Goal: Navigation & Orientation: Find specific page/section

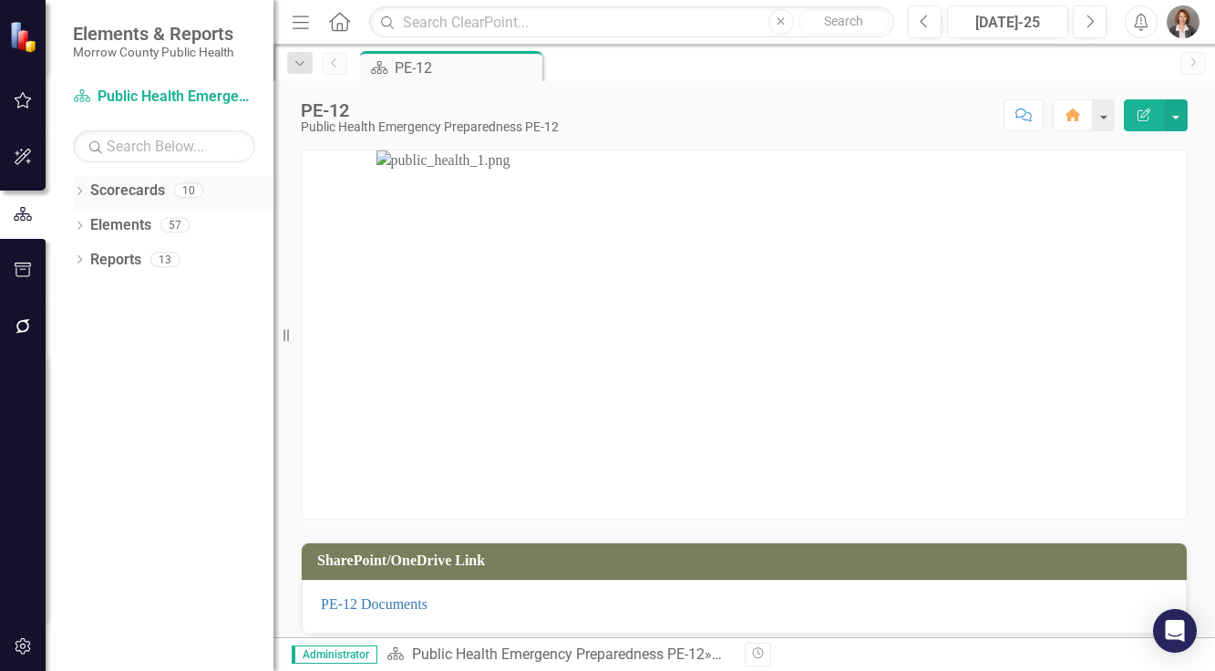
click at [128, 191] on link "Scorecards" at bounding box center [127, 190] width 75 height 21
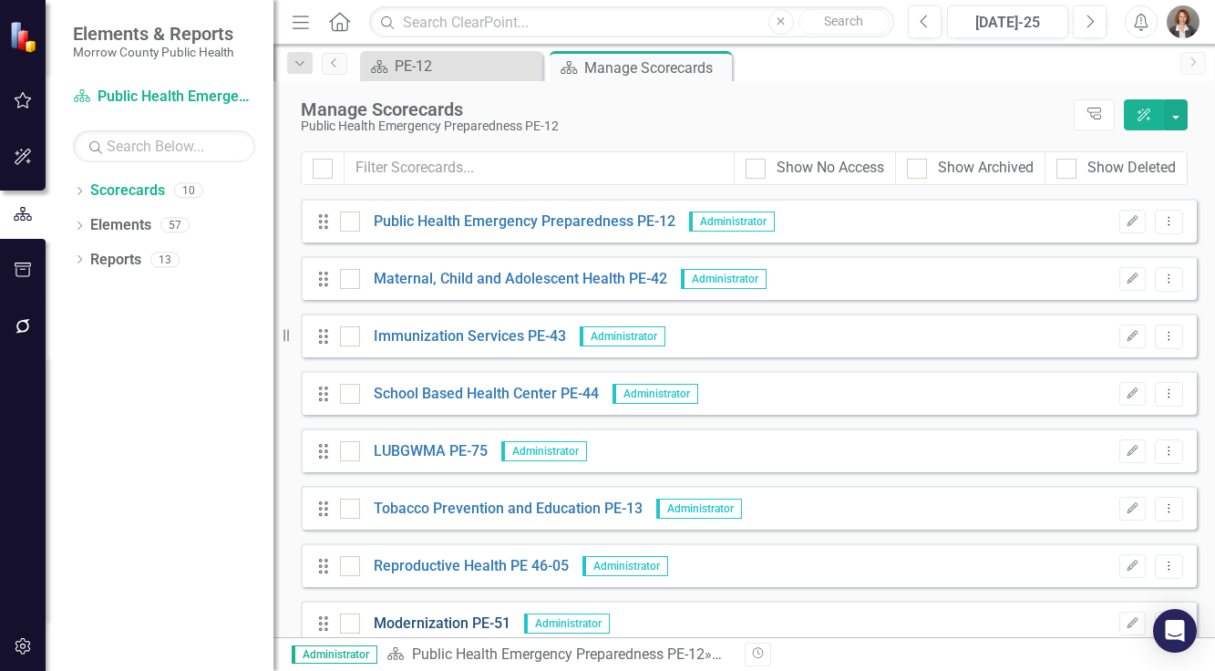
click at [436, 625] on link "Modernization PE-51" at bounding box center [435, 623] width 150 height 21
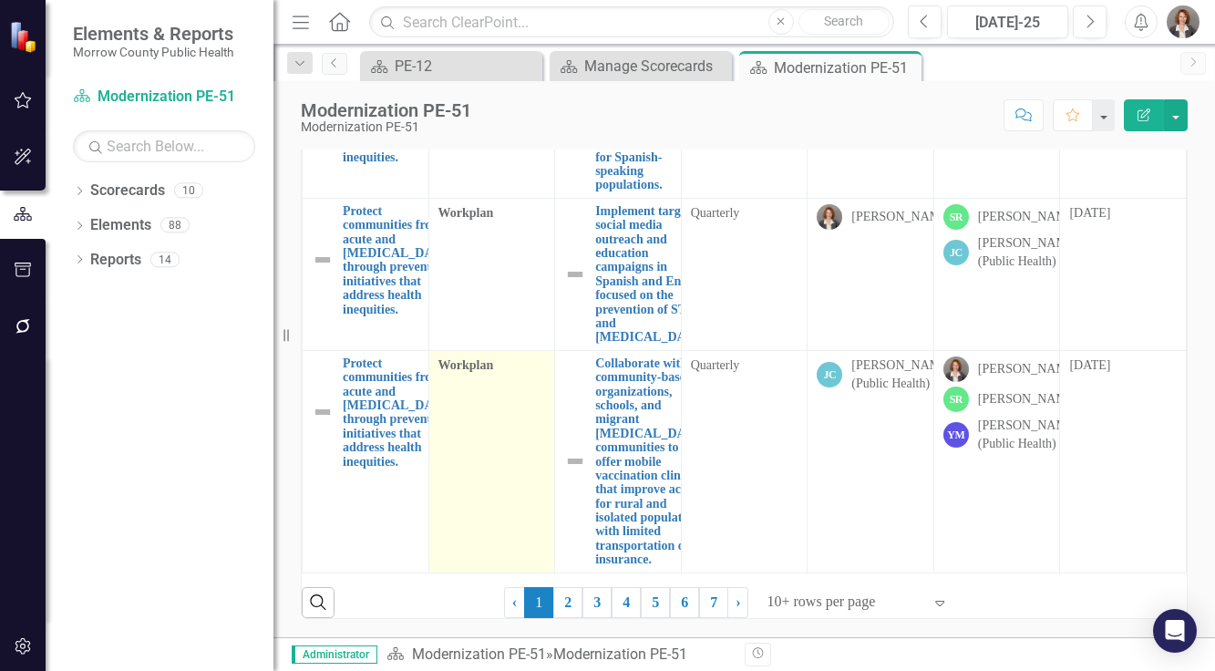
scroll to position [661, 0]
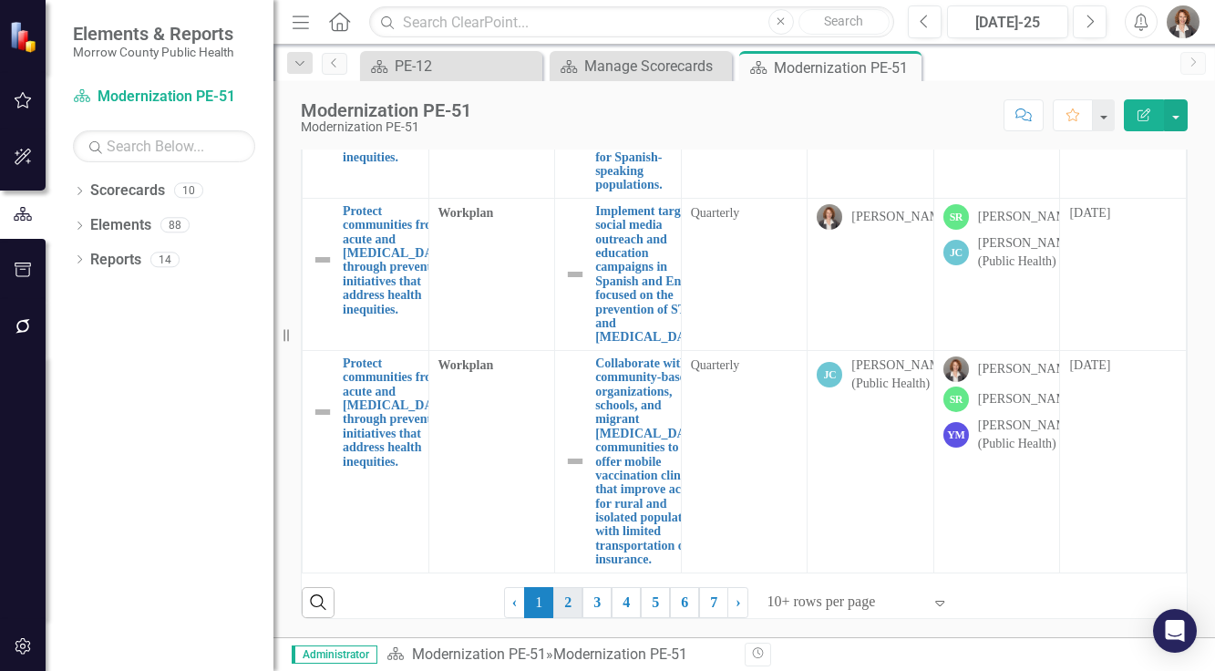
click at [567, 599] on link "2" at bounding box center [567, 602] width 29 height 31
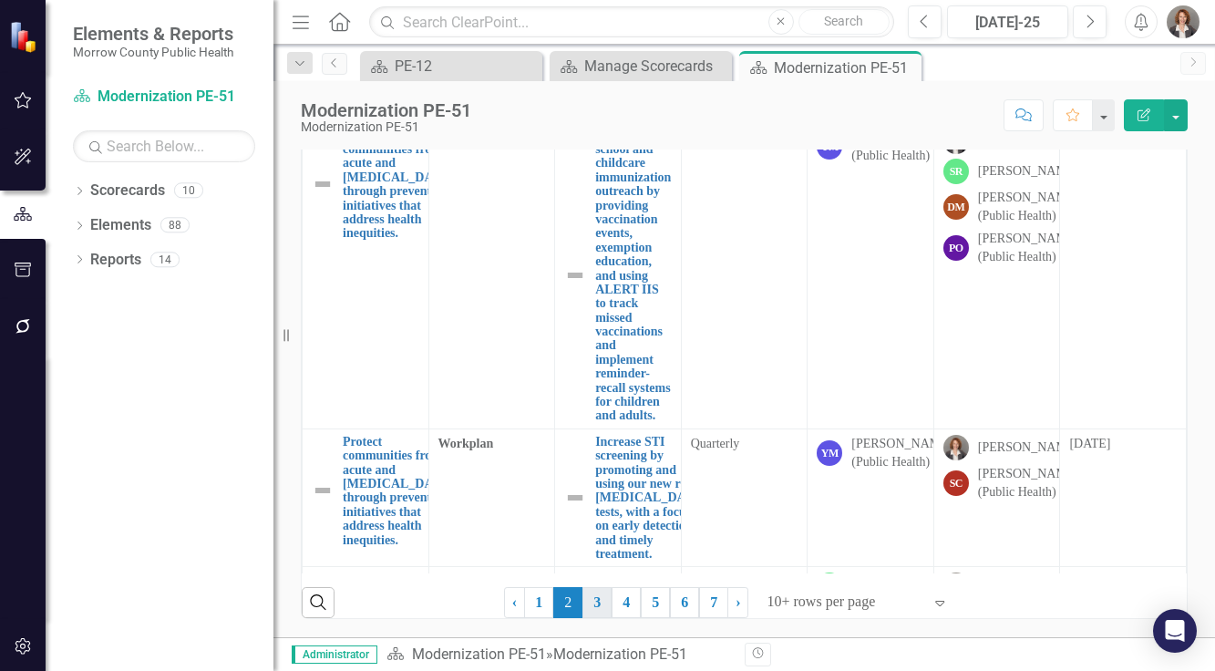
click at [590, 593] on link "3" at bounding box center [596, 602] width 29 height 31
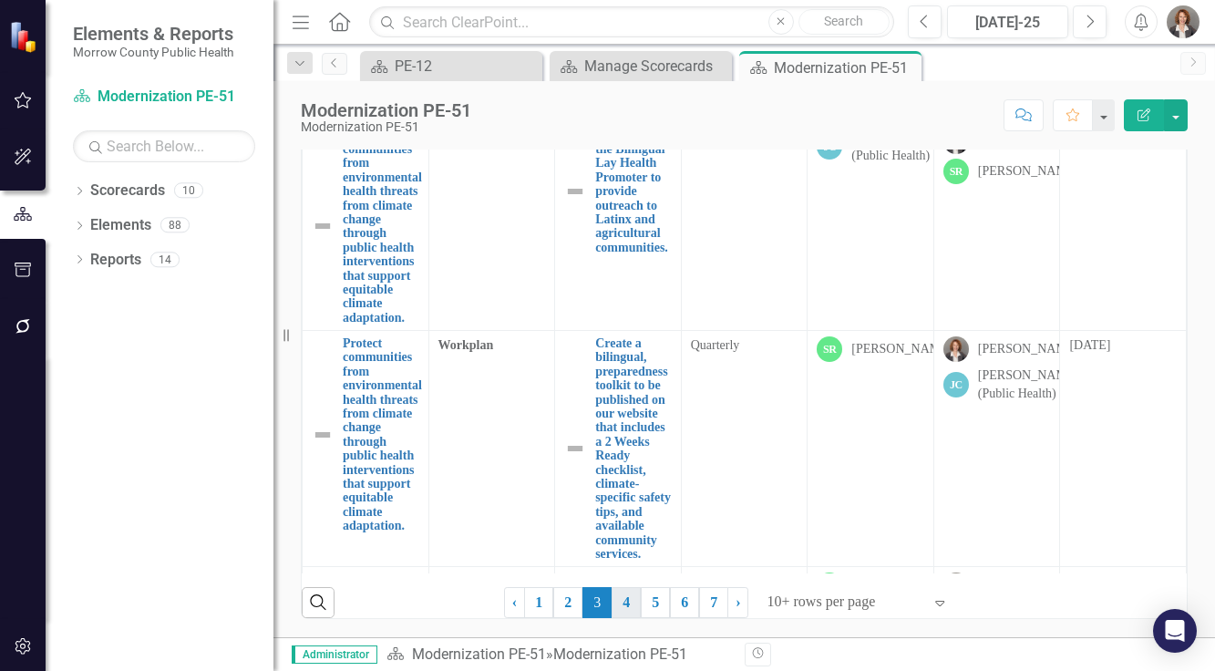
click at [621, 597] on link "4" at bounding box center [626, 602] width 29 height 31
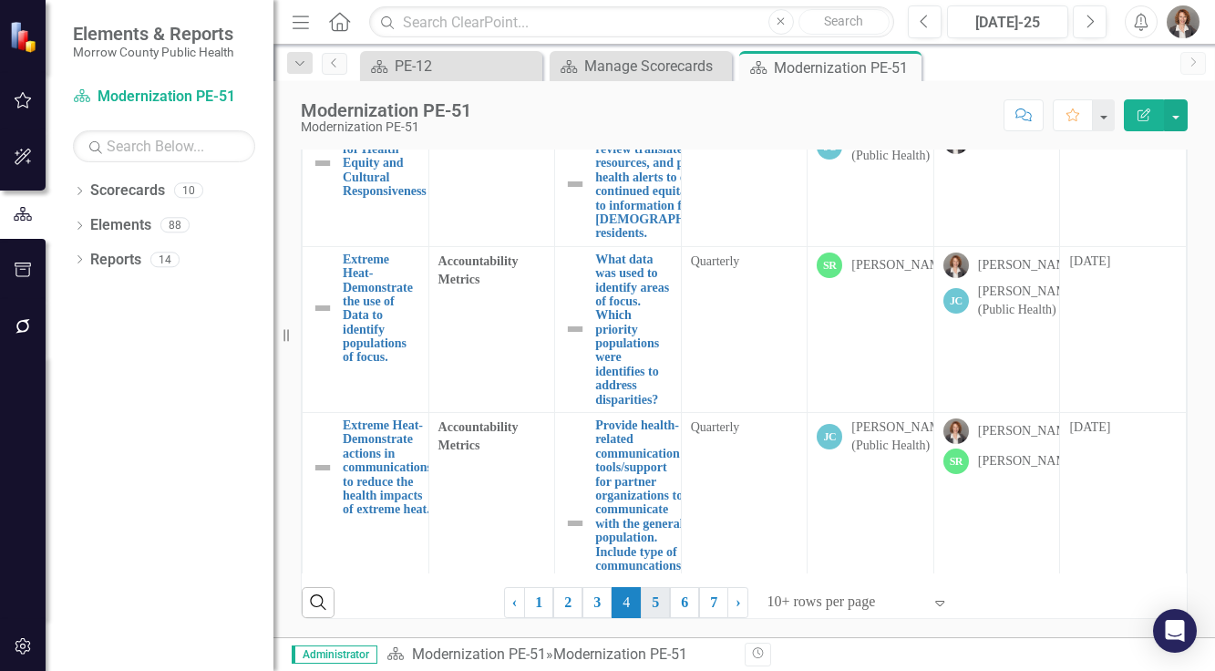
click at [656, 603] on link "5" at bounding box center [655, 602] width 29 height 31
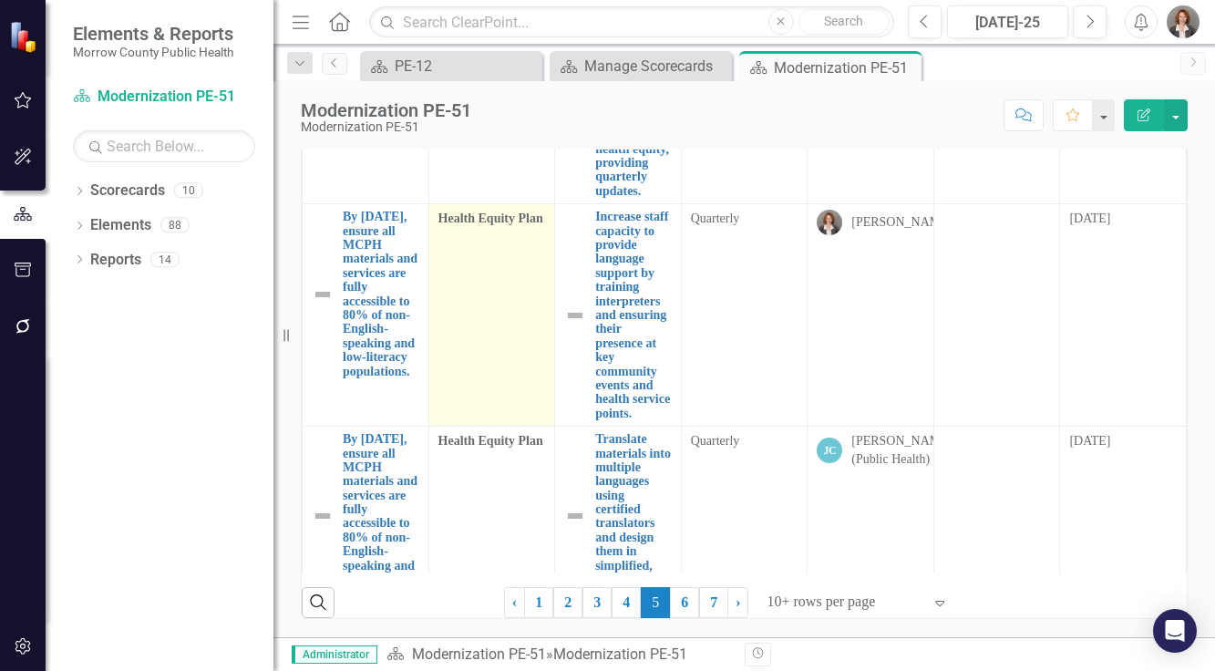
scroll to position [1678, 0]
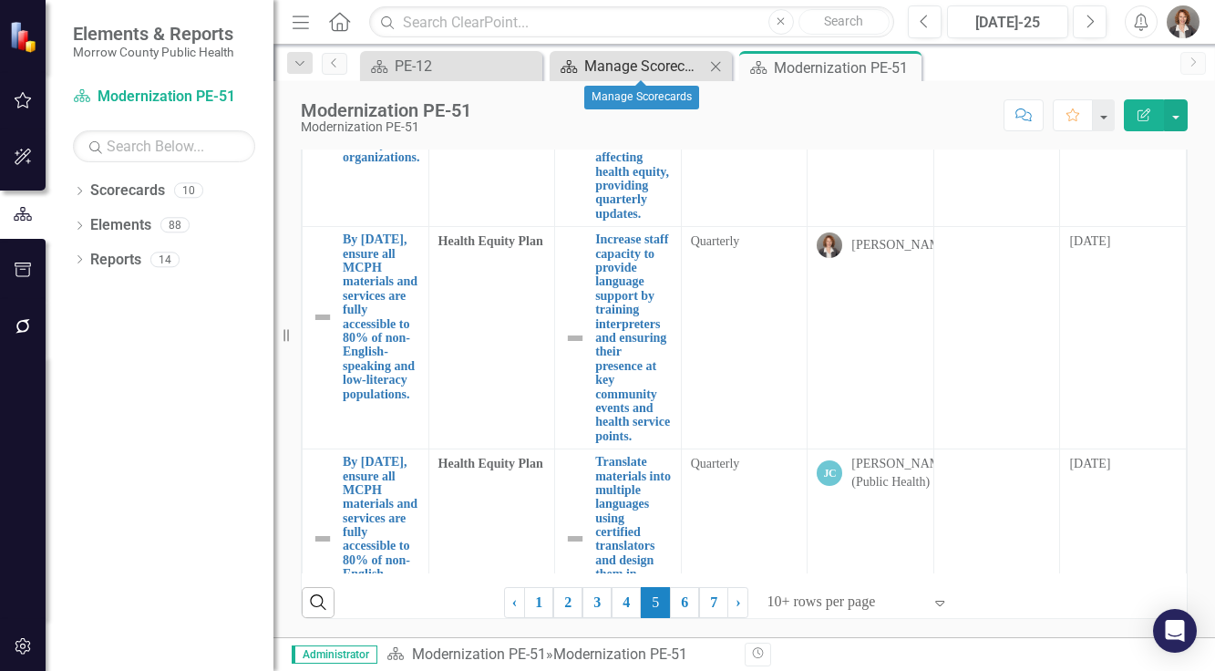
click at [621, 65] on div "Manage Scorecards" at bounding box center [644, 66] width 120 height 23
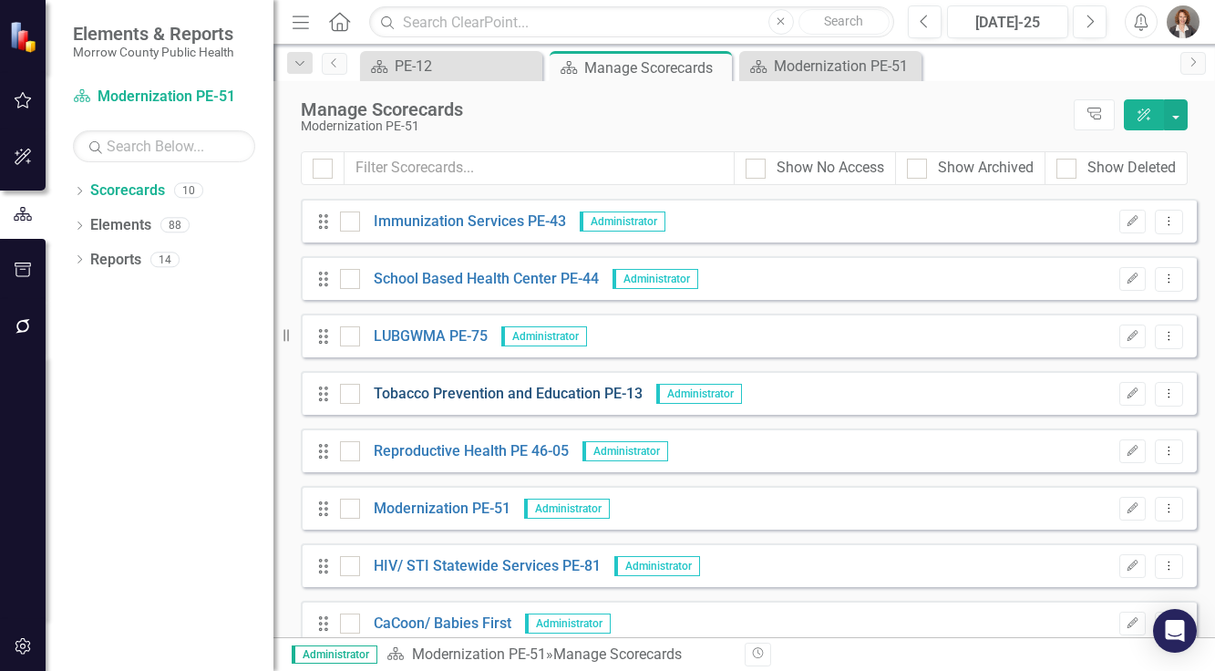
scroll to position [136, 0]
